Goal: Information Seeking & Learning: Learn about a topic

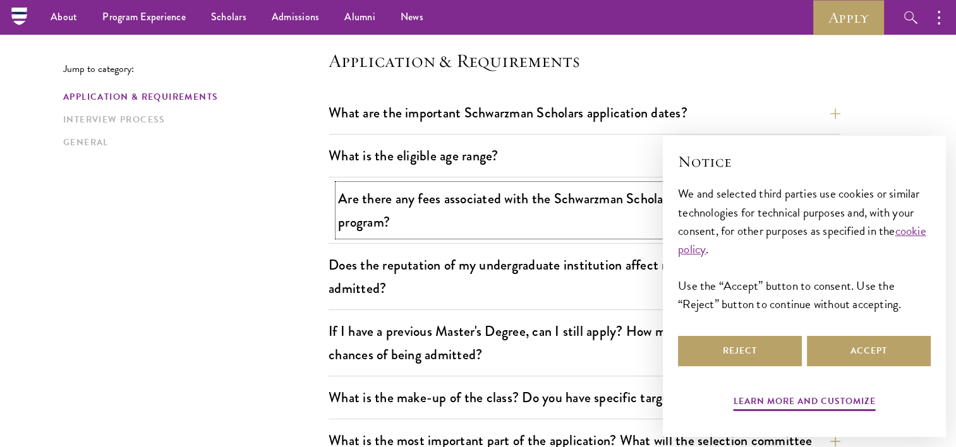
scroll to position [326, 0]
click at [542, 203] on button "Are there any fees associated with the Schwarzman Scholars application or the p…" at bounding box center [594, 210] width 512 height 52
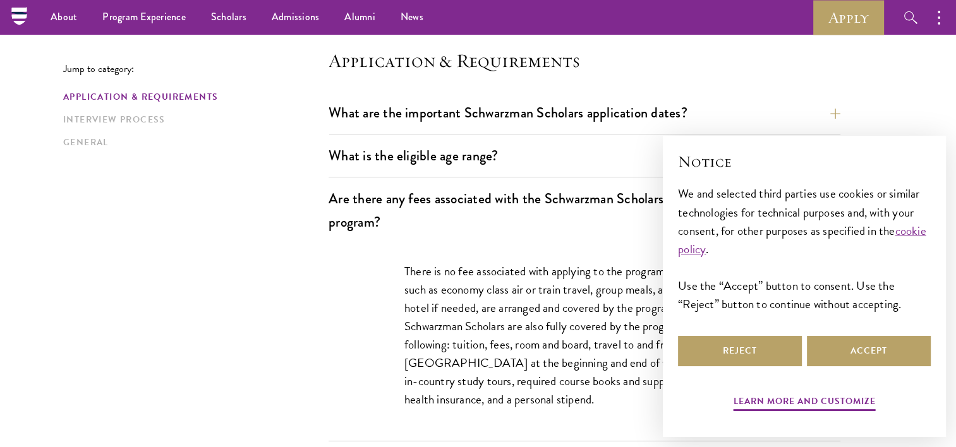
click at [845, 371] on div "Learn more and customize Reject Accept" at bounding box center [804, 375] width 253 height 82
click at [862, 354] on button "Accept" at bounding box center [869, 351] width 124 height 30
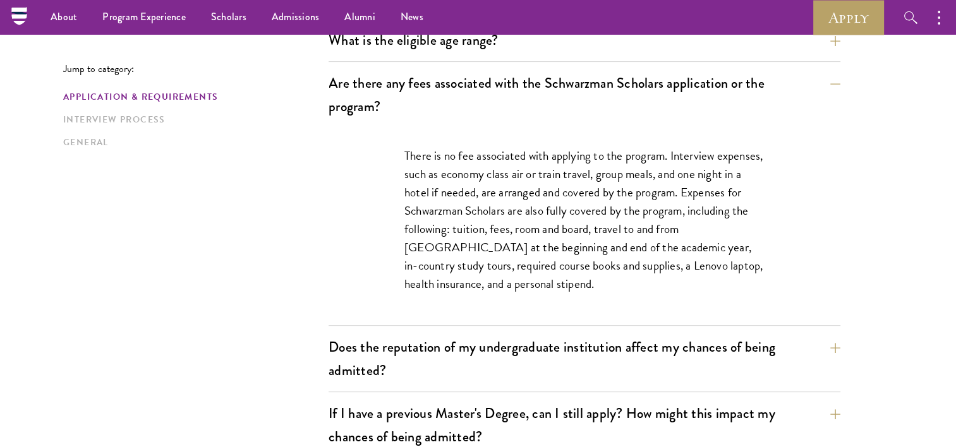
scroll to position [440, 0]
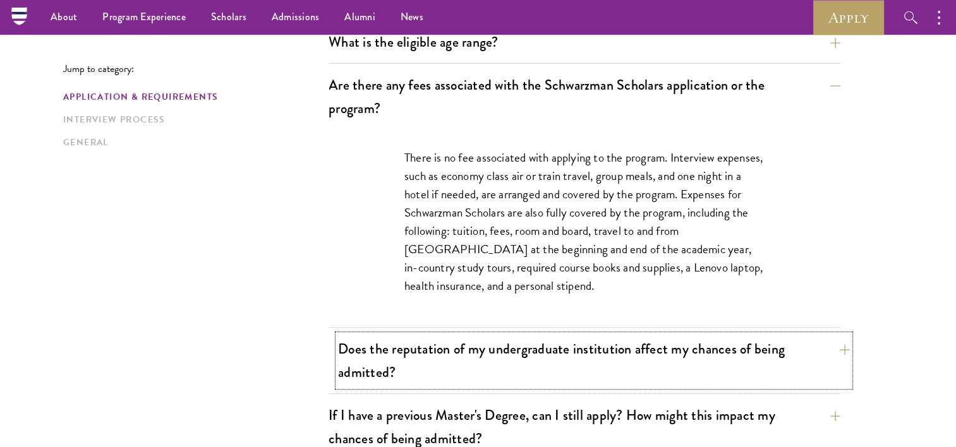
click at [546, 375] on button "Does the reputation of my undergraduate institution affect my chances of being …" at bounding box center [594, 361] width 512 height 52
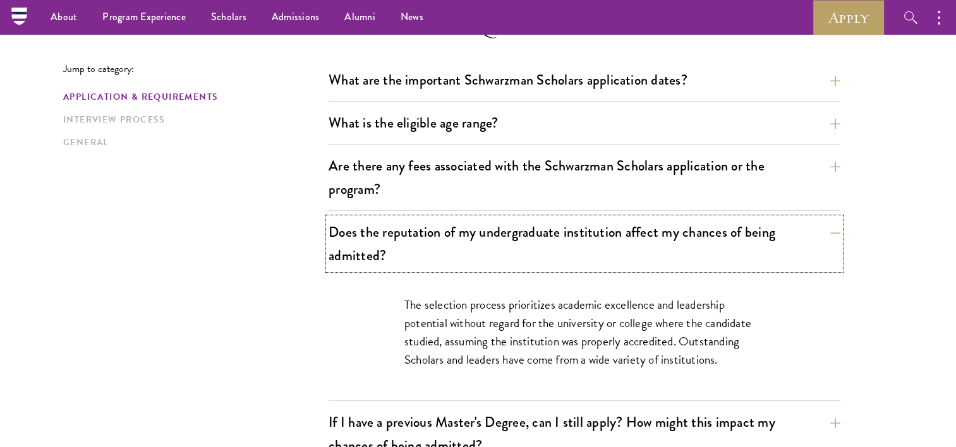
scroll to position [356, 0]
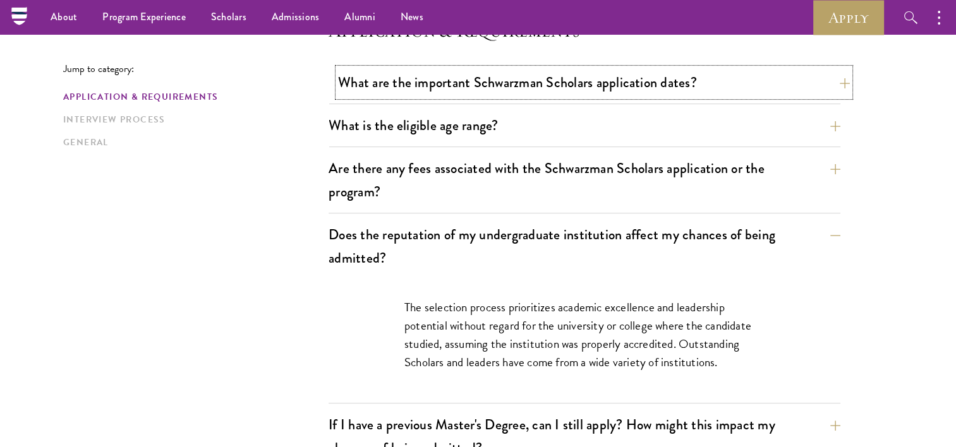
click at [547, 88] on button "What are the important Schwarzman Scholars application dates?" at bounding box center [594, 82] width 512 height 28
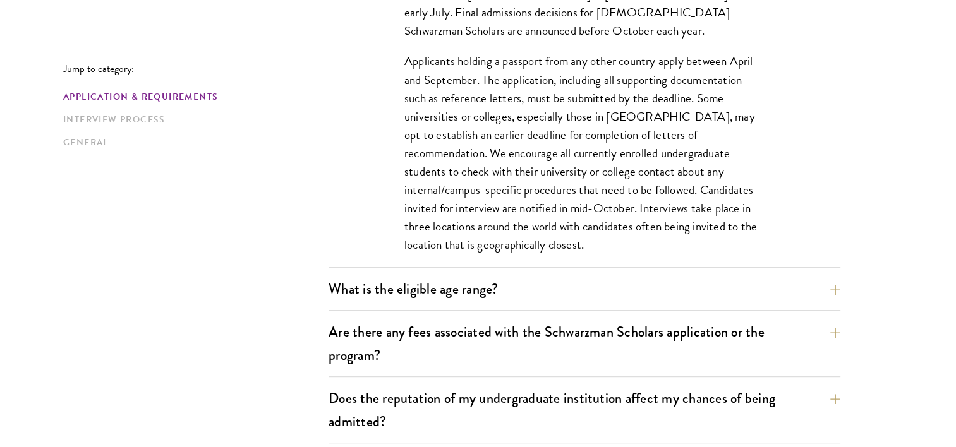
scroll to position [568, 0]
click at [553, 277] on button "What is the eligible age range?" at bounding box center [594, 288] width 512 height 28
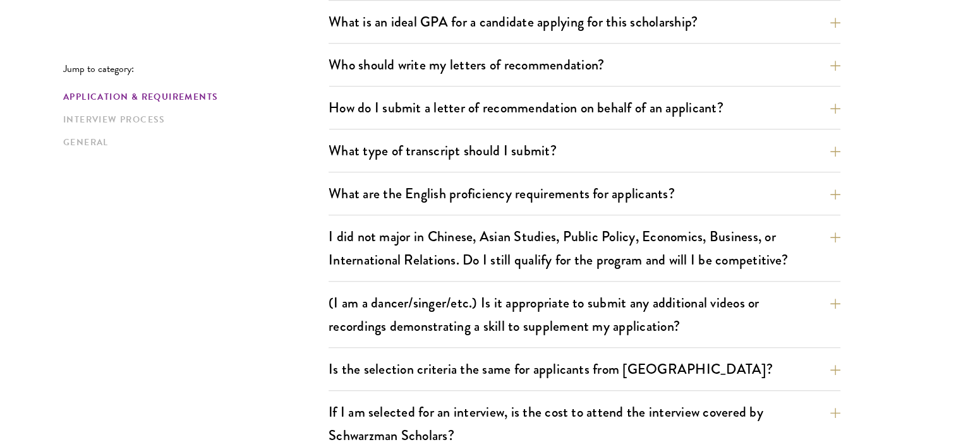
scroll to position [985, 0]
click at [194, 209] on div "Jump to category: Application & Requirements Interview Process General Applicat…" at bounding box center [477, 421] width 829 height 2064
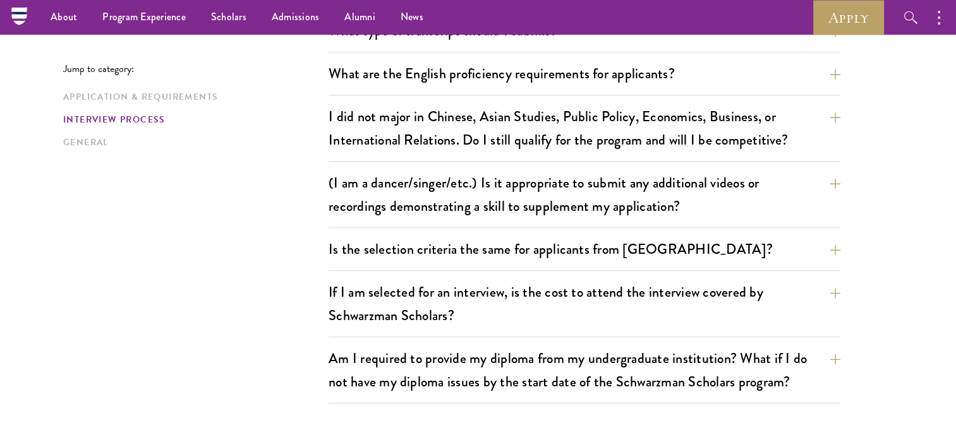
scroll to position [872, 0]
